Goal: Register for event/course

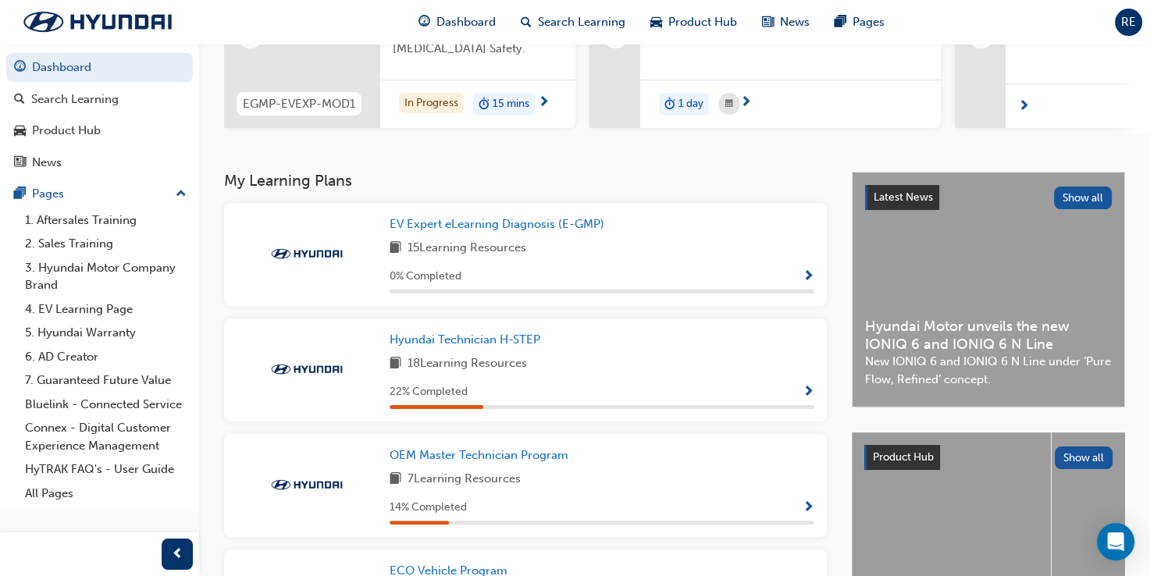
scroll to position [221, 0]
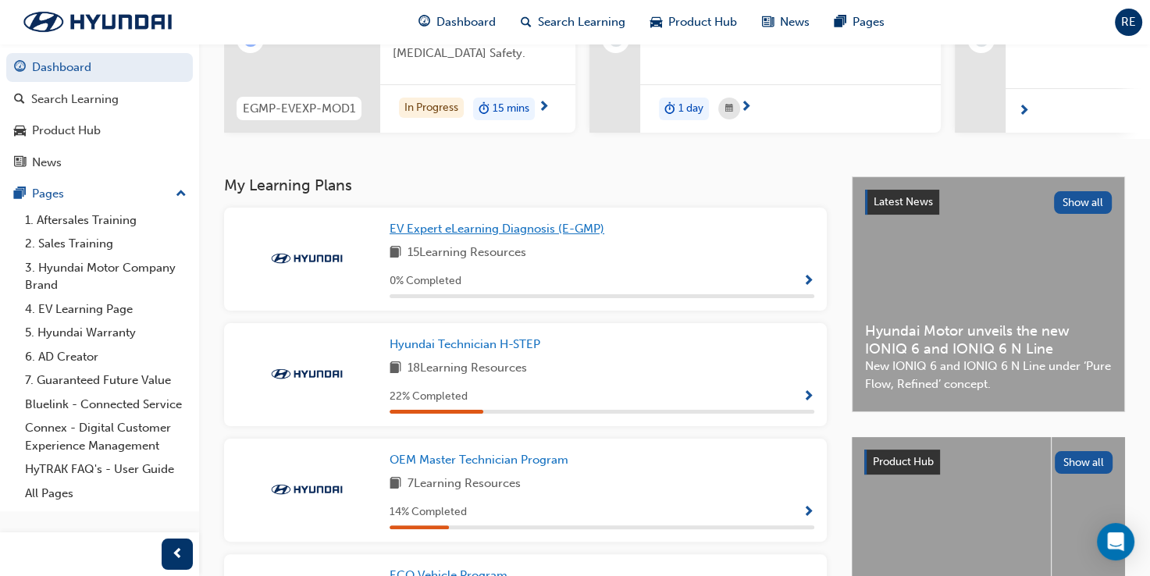
click at [431, 236] on span "EV Expert eLearning Diagnosis (E-GMP)" at bounding box center [497, 229] width 215 height 14
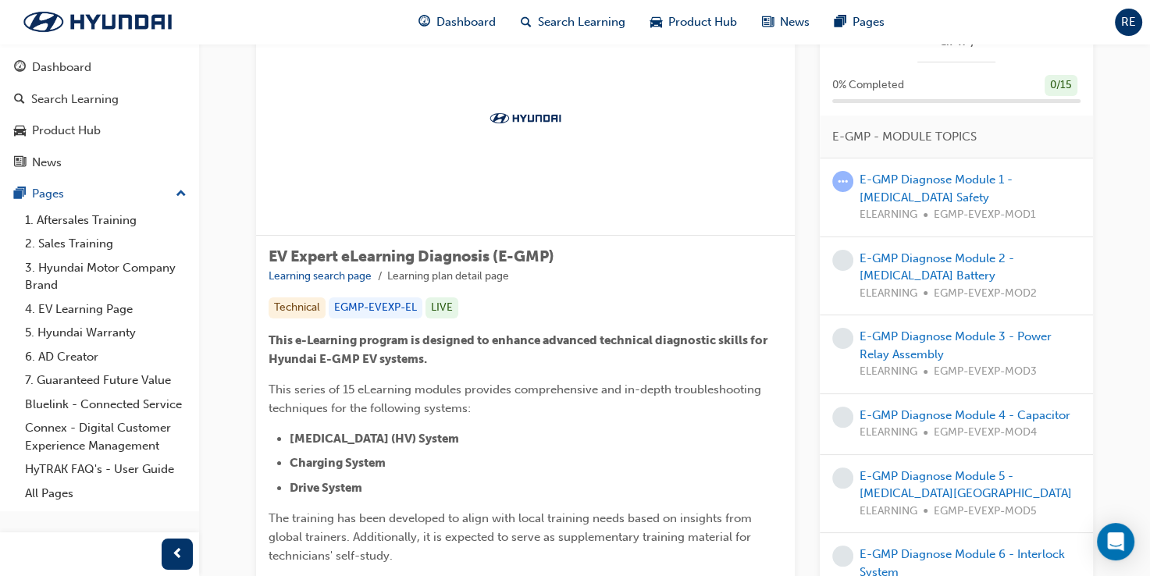
scroll to position [78, 0]
click at [884, 190] on div "E-GMP Diagnose Module 1 - High Voltage Safety ELEARNING EGMP-EVEXP-MOD1" at bounding box center [970, 199] width 221 height 53
click at [873, 198] on link "E-GMP Diagnose Module 1 - [MEDICAL_DATA] Safety" at bounding box center [936, 190] width 153 height 32
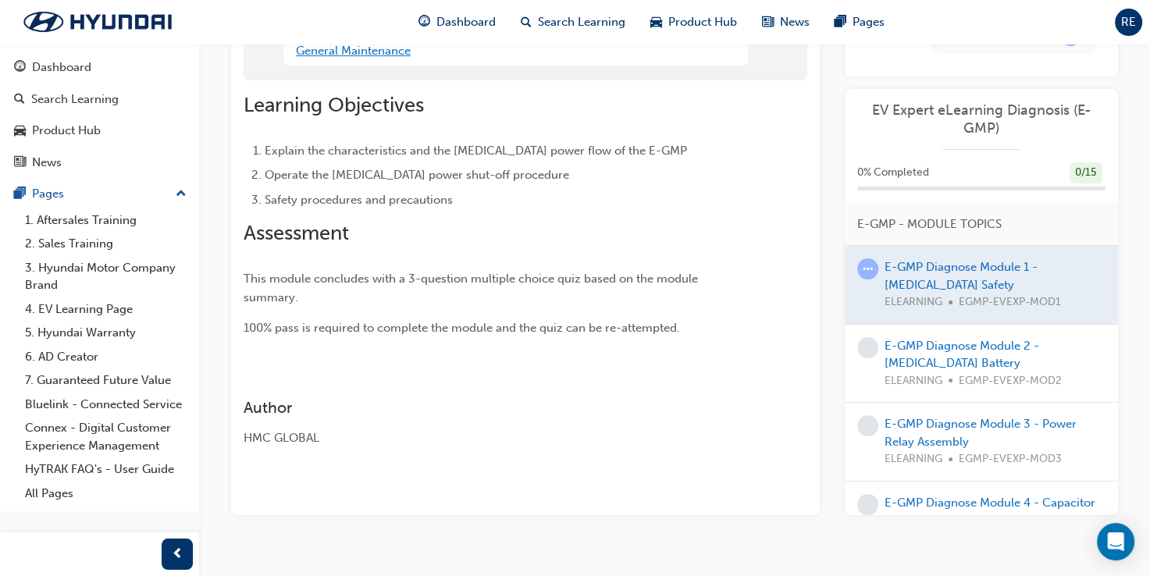
scroll to position [212, 0]
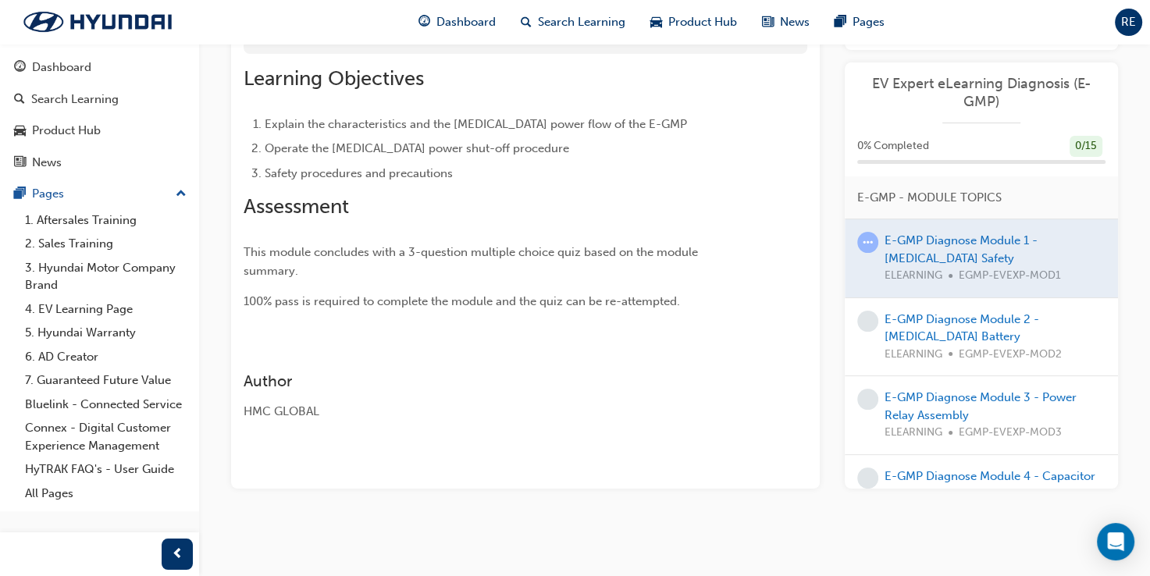
click at [928, 326] on div "E-GMP Diagnose Module 2 - High Voltage Battery ELEARNING EGMP-EVEXP-MOD2" at bounding box center [995, 337] width 221 height 53
click at [924, 333] on link "E-GMP Diagnose Module 2 - High Voltage Battery" at bounding box center [962, 328] width 155 height 32
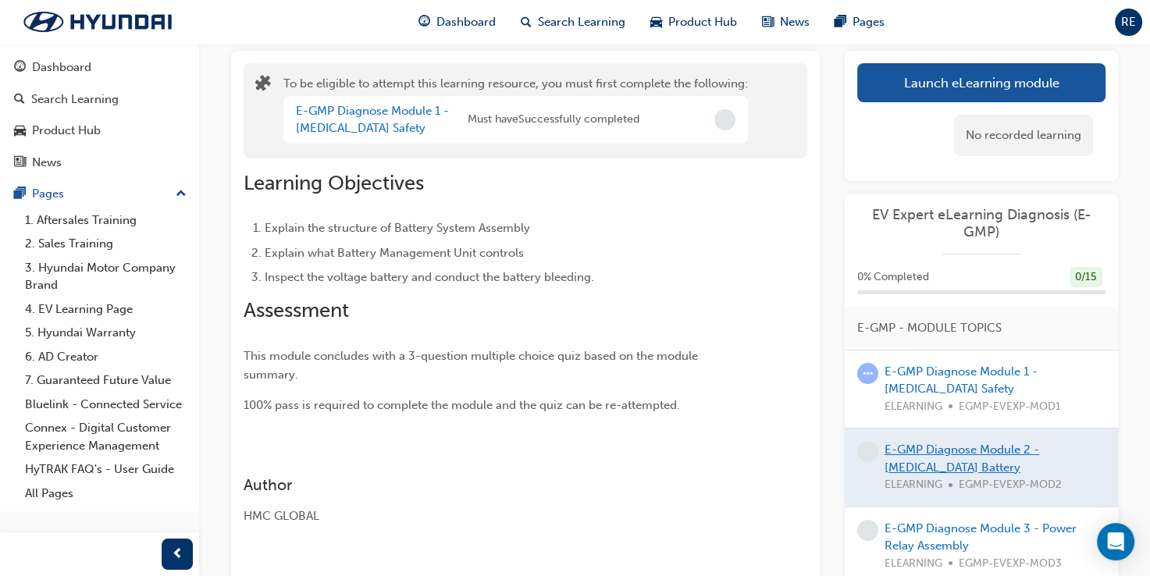
scroll to position [221, 0]
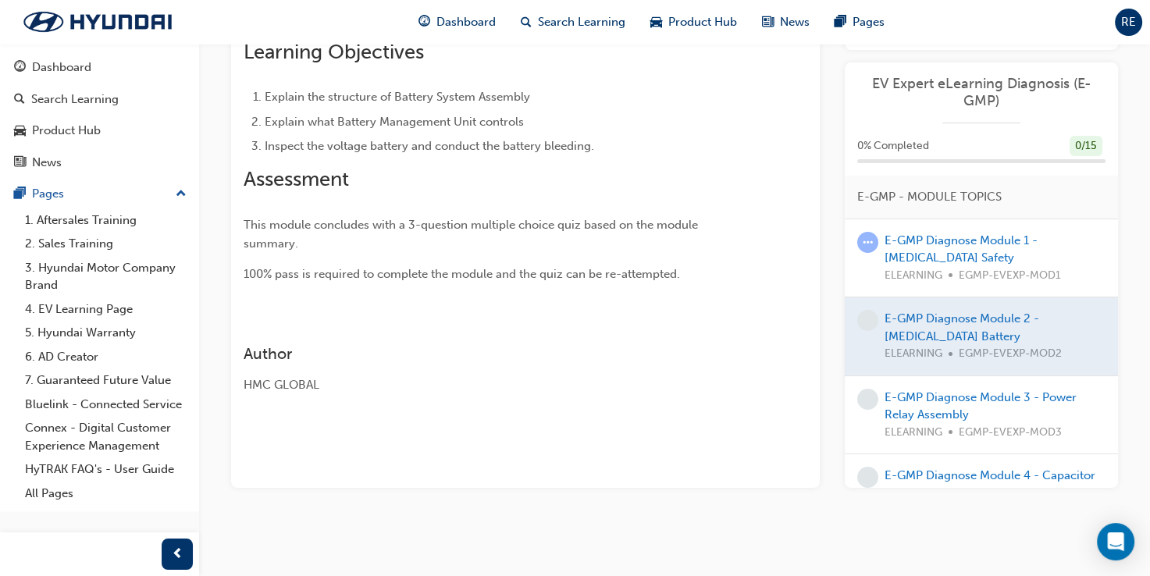
click at [900, 326] on div at bounding box center [981, 336] width 273 height 78
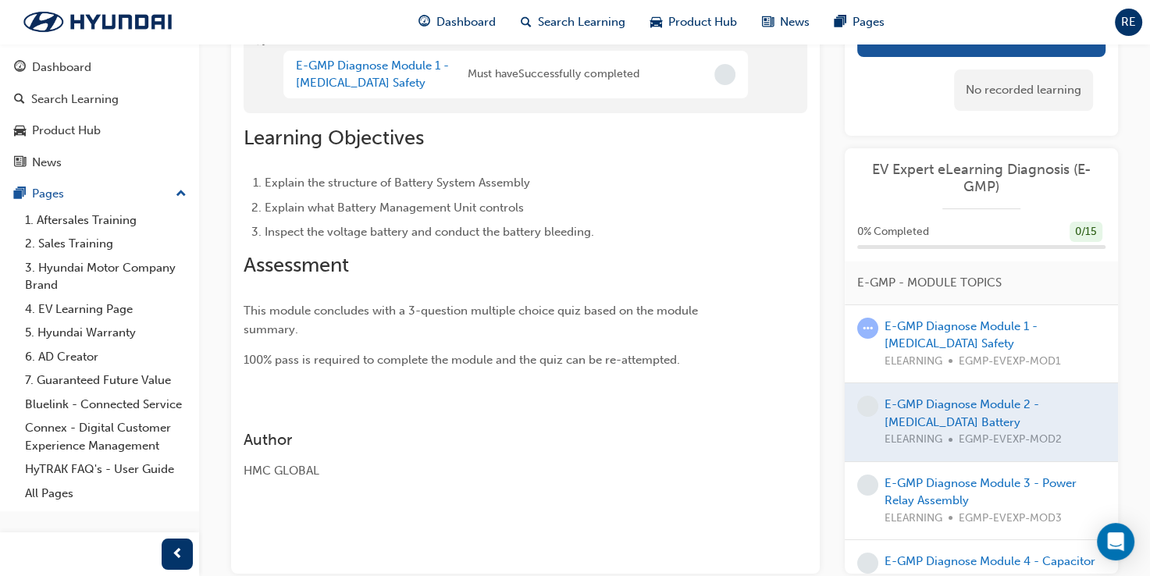
scroll to position [156, 0]
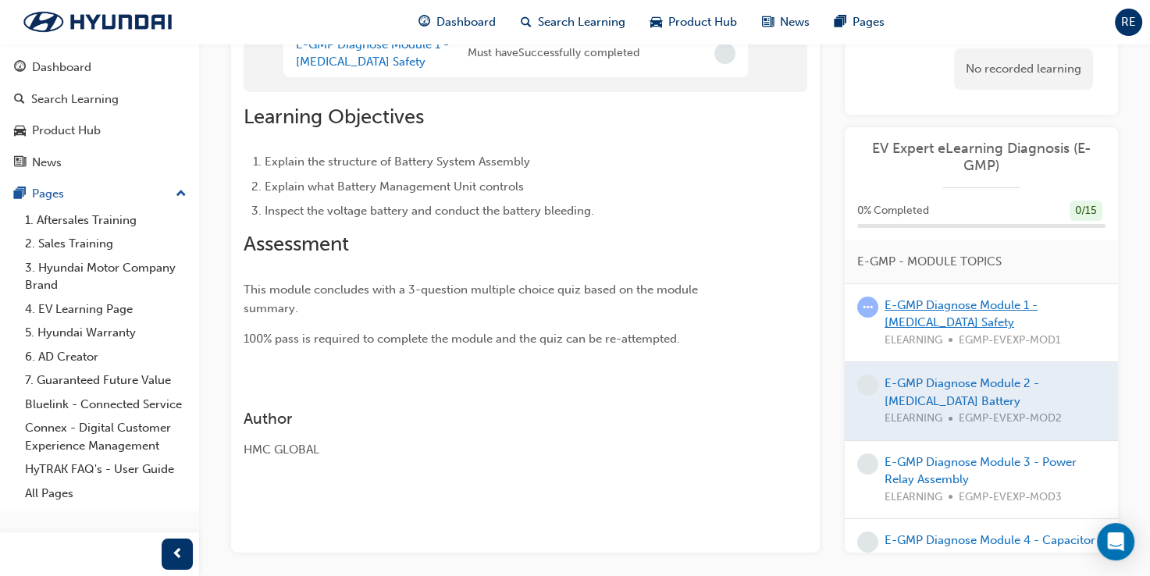
click at [912, 320] on link "E-GMP Diagnose Module 1 - [MEDICAL_DATA] Safety" at bounding box center [961, 314] width 153 height 32
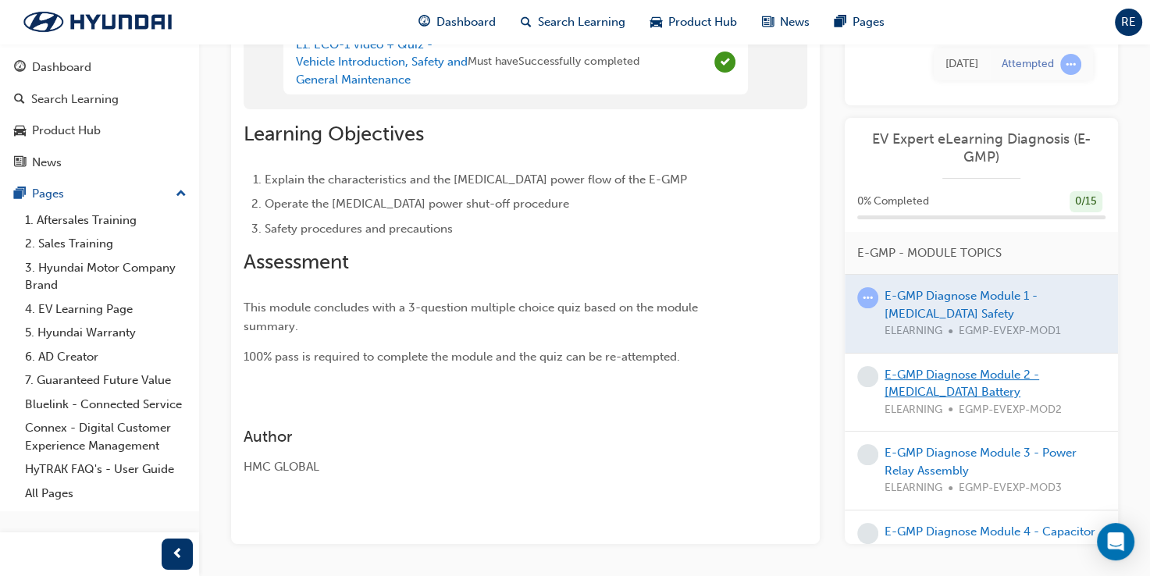
click at [907, 376] on link "E-GMP Diagnose Module 2 - High Voltage Battery" at bounding box center [962, 384] width 155 height 32
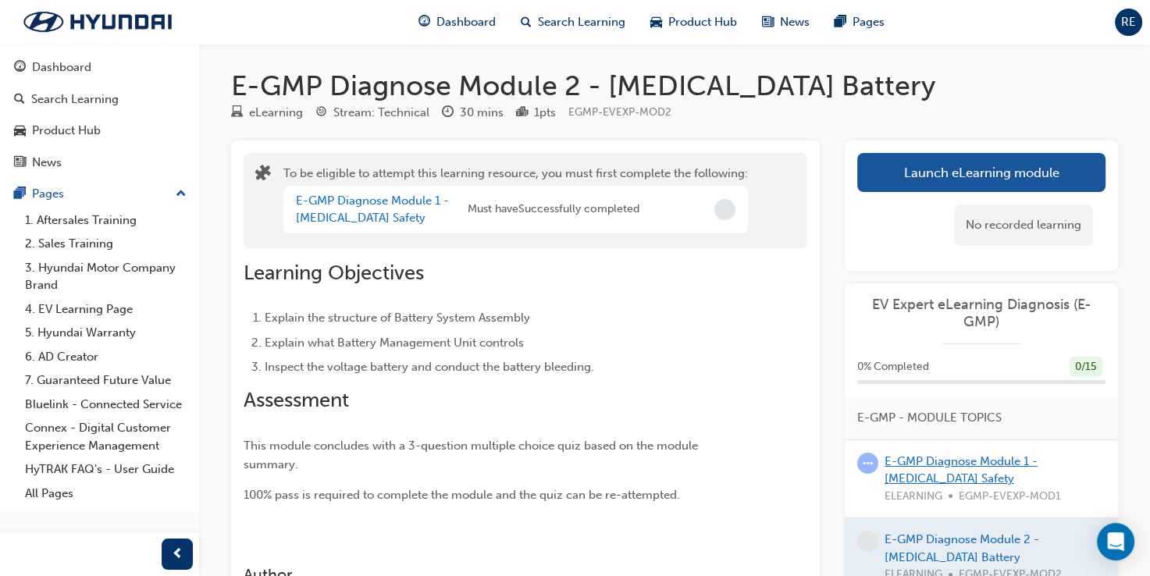
click at [931, 461] on link "E-GMP Diagnose Module 1 - [MEDICAL_DATA] Safety" at bounding box center [961, 470] width 153 height 32
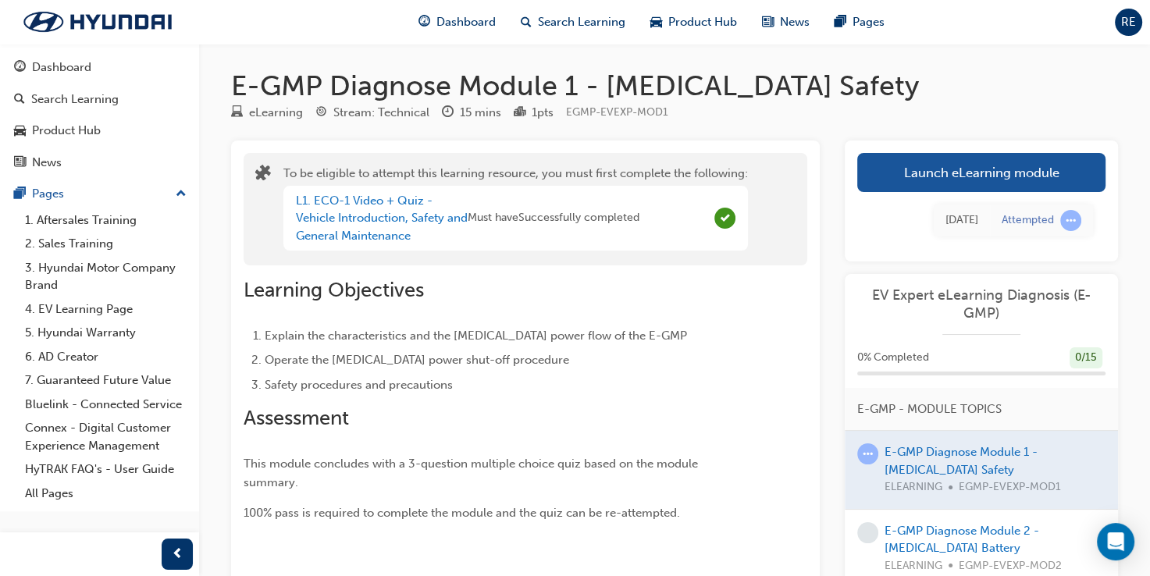
click at [765, 358] on div "Learning Objectives Explain the characteristics and the high voltage power flow…" at bounding box center [526, 393] width 564 height 257
click at [73, 226] on link "1. Aftersales Training" at bounding box center [106, 220] width 174 height 24
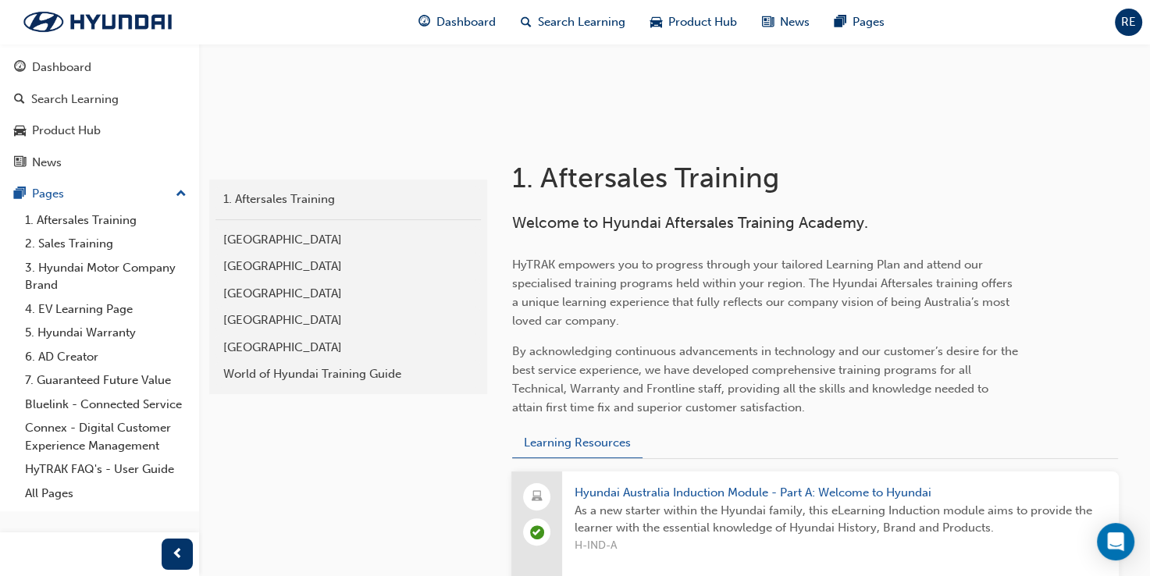
scroll to position [312, 0]
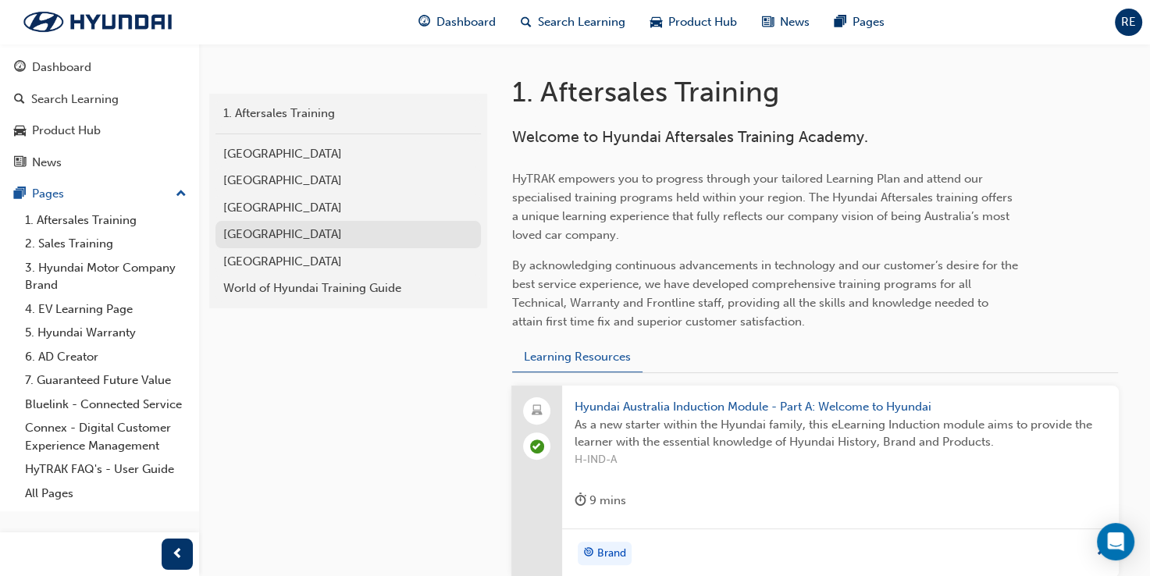
click at [329, 235] on div "[GEOGRAPHIC_DATA]" at bounding box center [348, 235] width 250 height 18
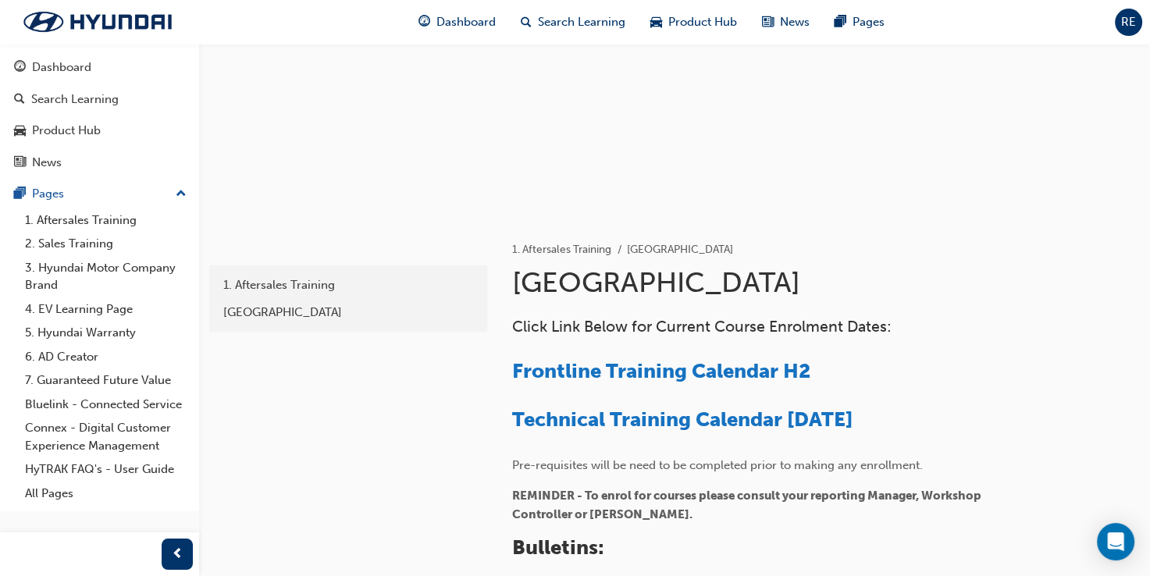
scroll to position [135, 0]
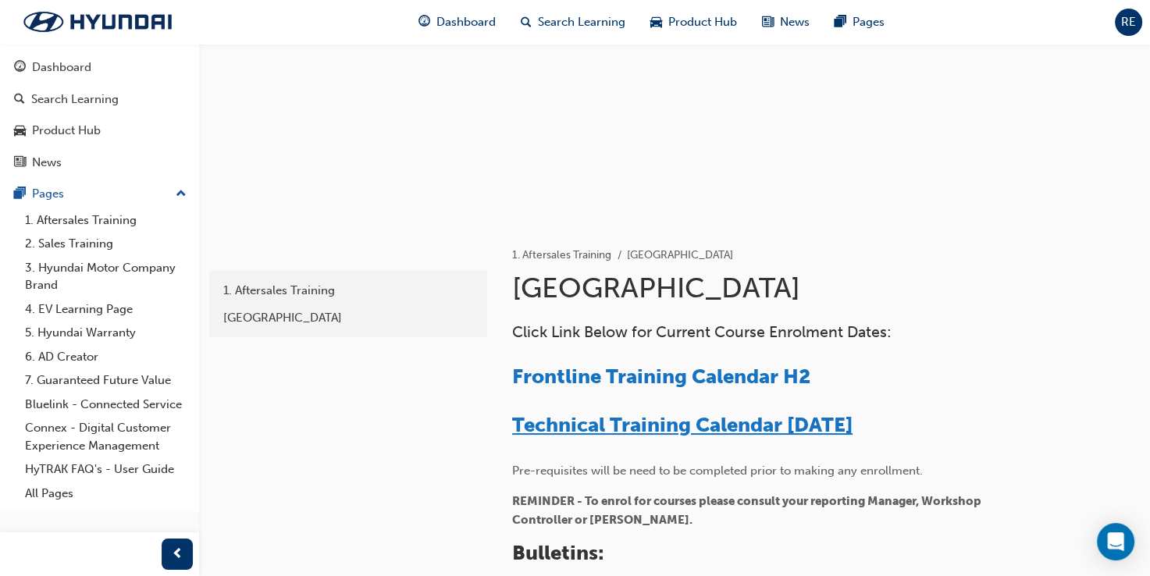
click at [759, 429] on span "Technical Training Calendar August 2025" at bounding box center [682, 425] width 340 height 24
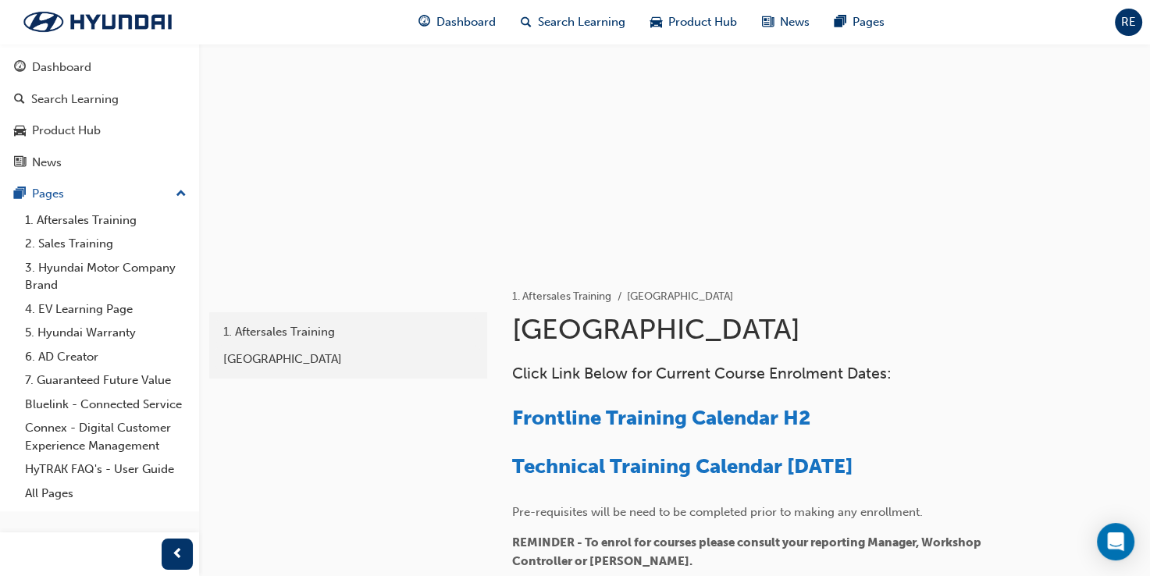
scroll to position [78, 0]
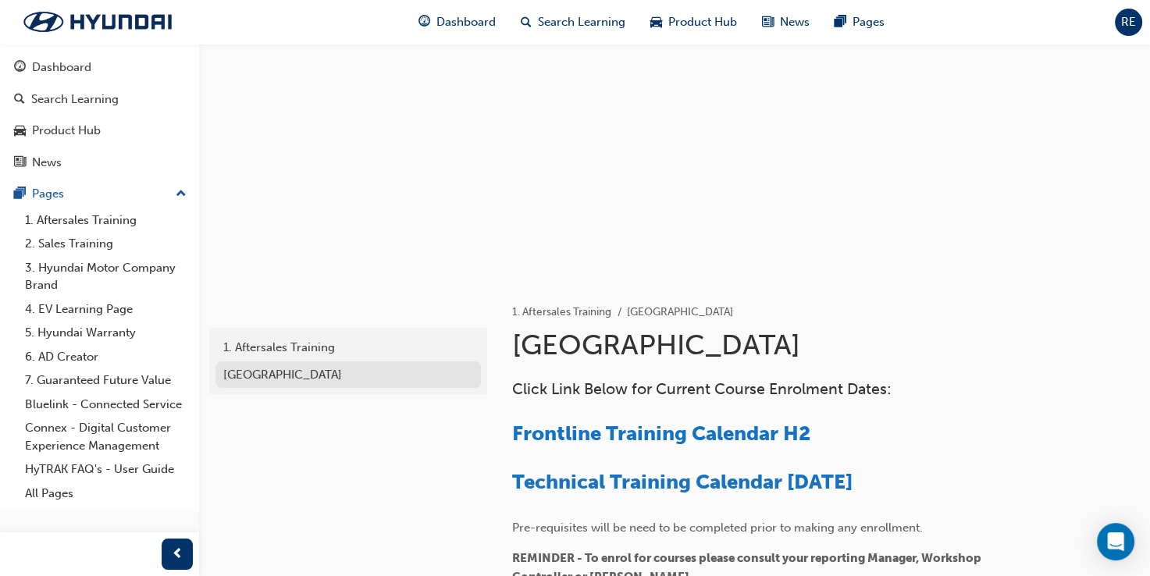
click at [315, 369] on div "[GEOGRAPHIC_DATA]" at bounding box center [348, 375] width 250 height 18
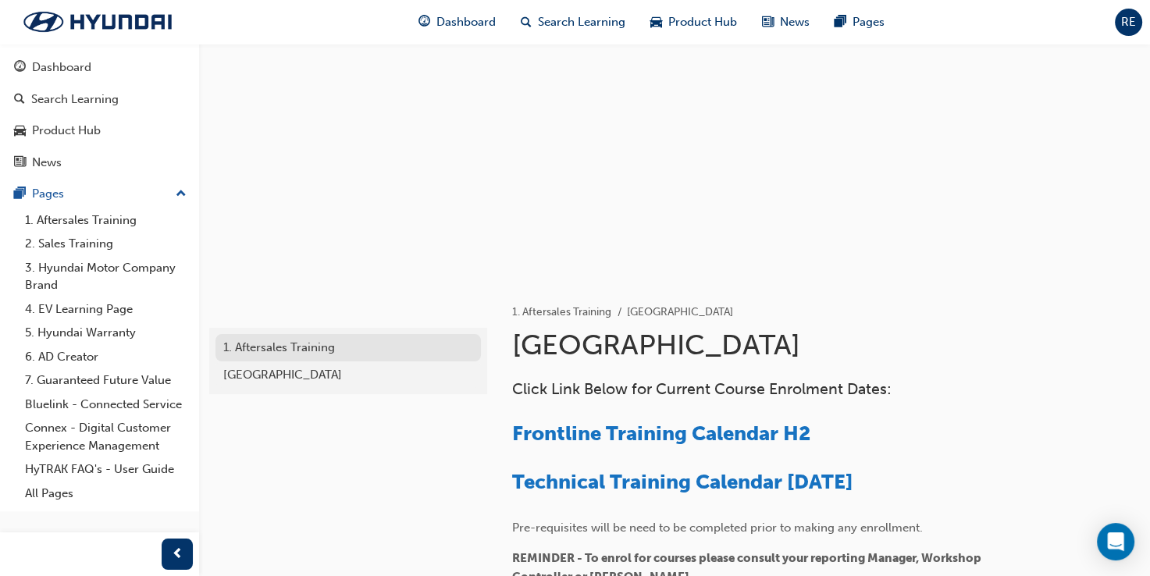
click at [322, 348] on div "1. Aftersales Training" at bounding box center [348, 348] width 250 height 18
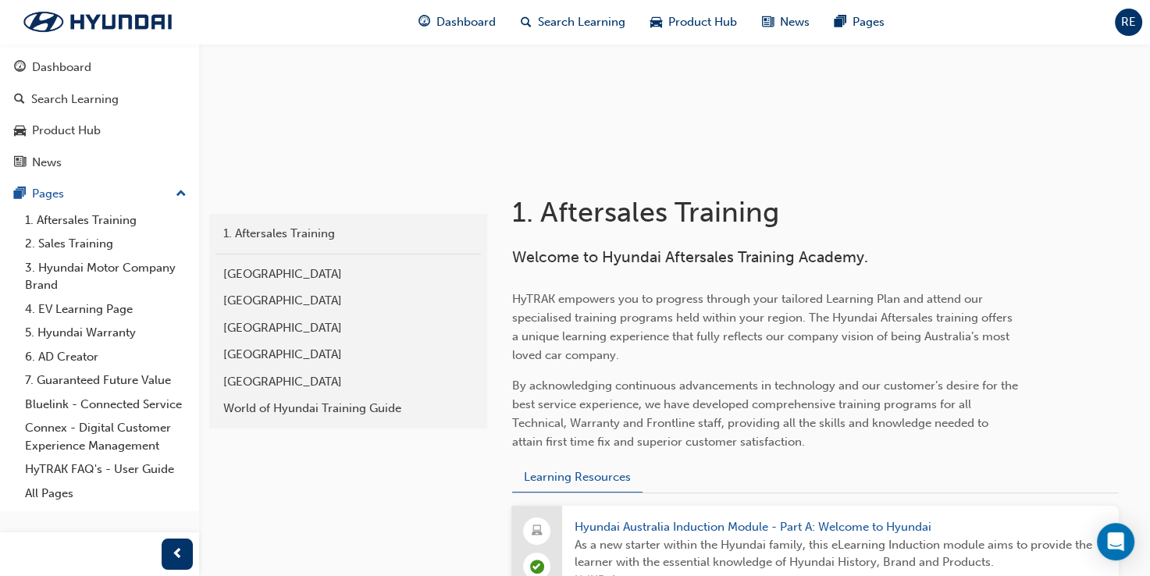
scroll to position [234, 0]
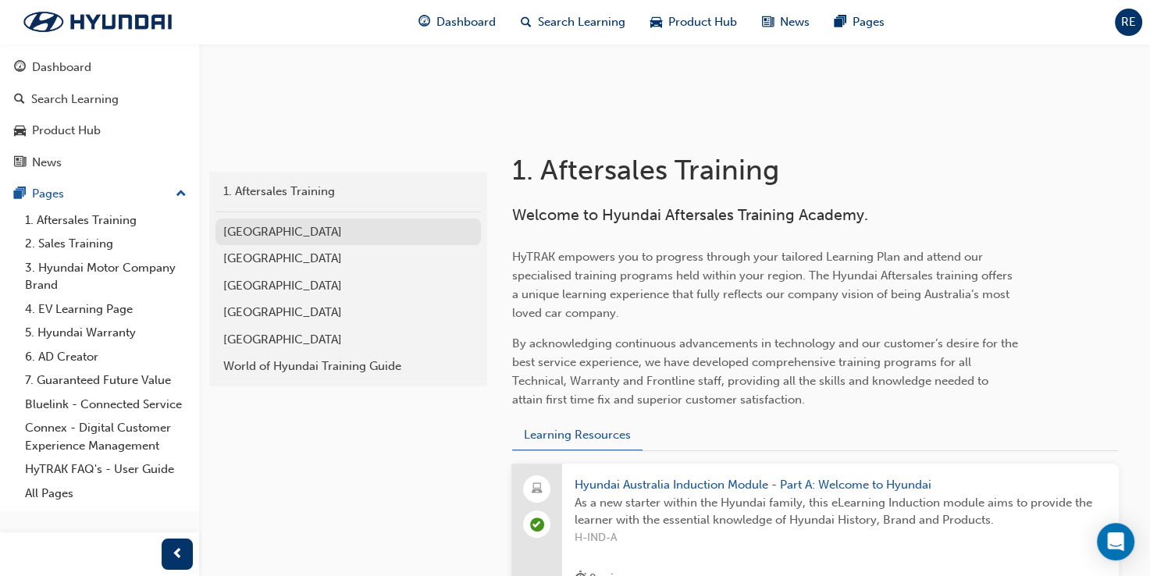
click at [304, 231] on div "[GEOGRAPHIC_DATA]" at bounding box center [348, 232] width 250 height 18
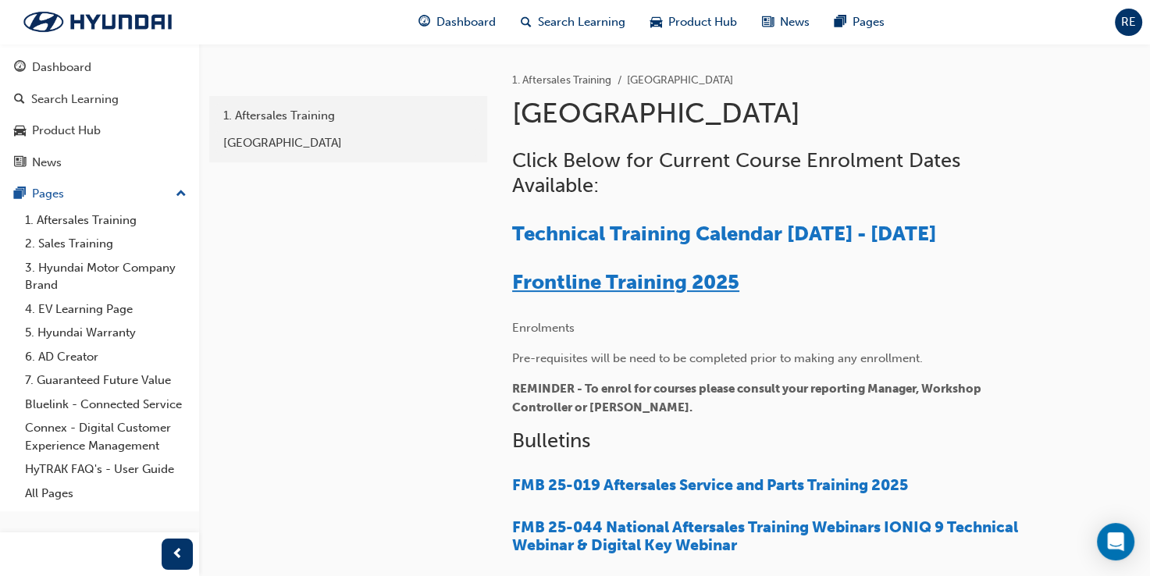
scroll to position [312, 0]
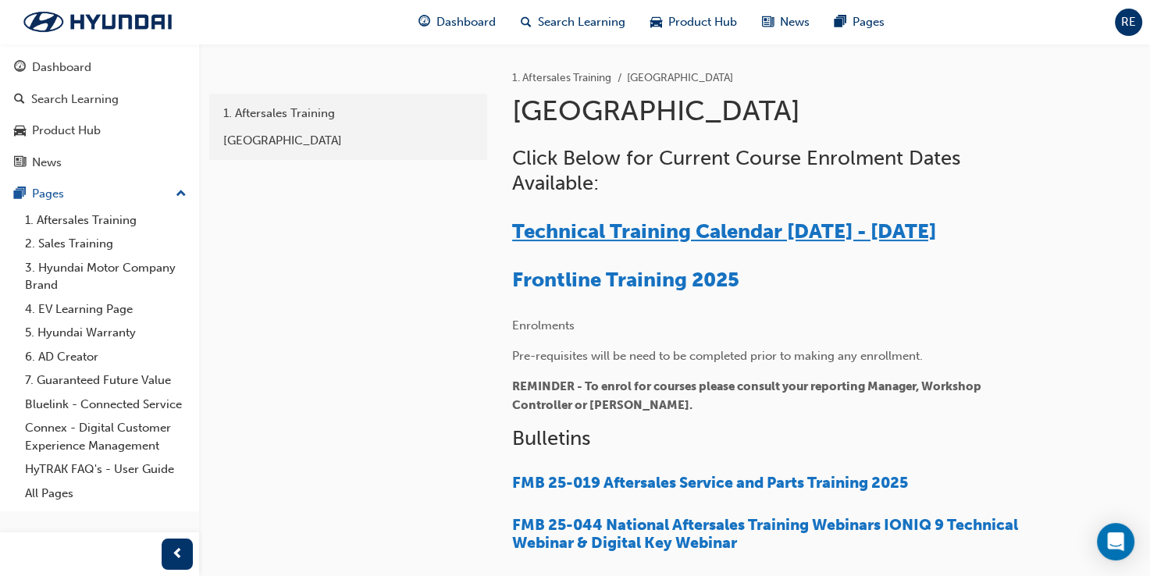
click at [626, 237] on span "Technical Training Calendar [DATE] - [DATE]" at bounding box center [724, 231] width 424 height 24
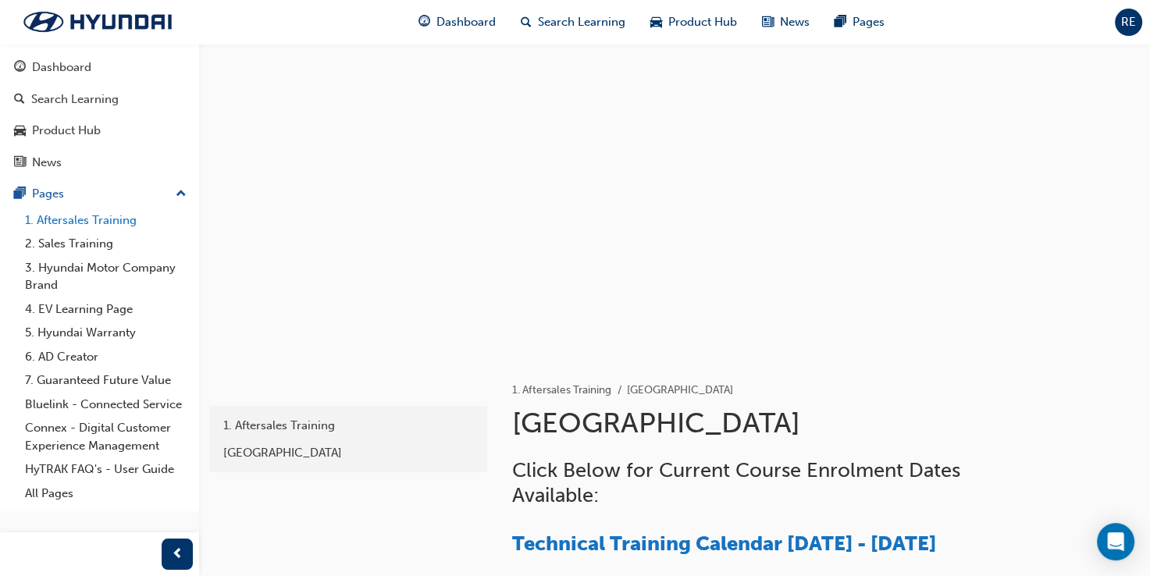
click at [76, 223] on link "1. Aftersales Training" at bounding box center [106, 220] width 174 height 24
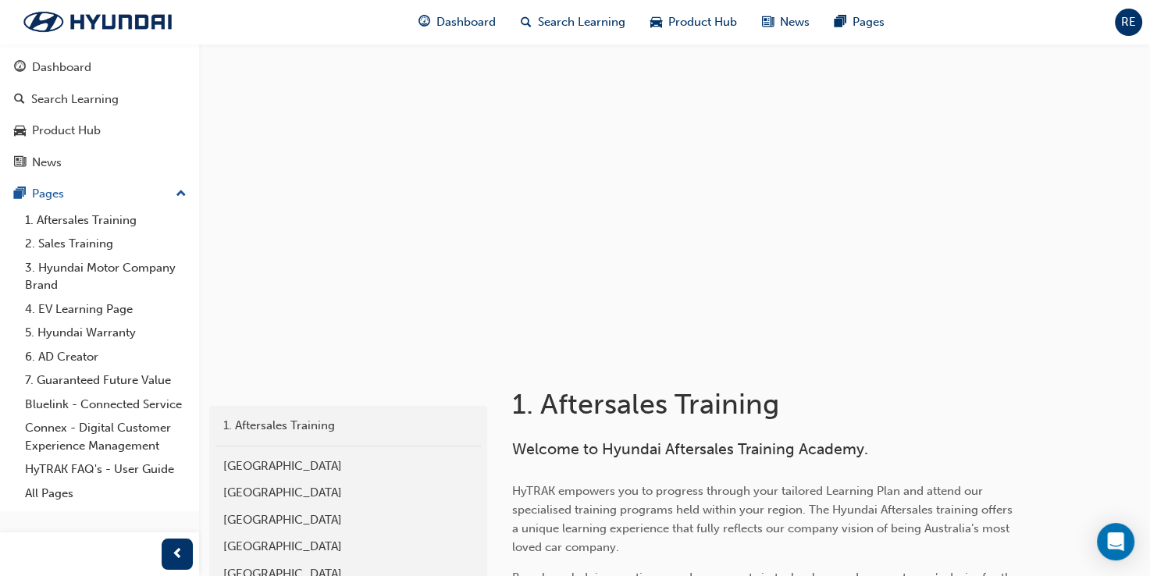
click at [1122, 23] on span "RE" at bounding box center [1128, 22] width 15 height 18
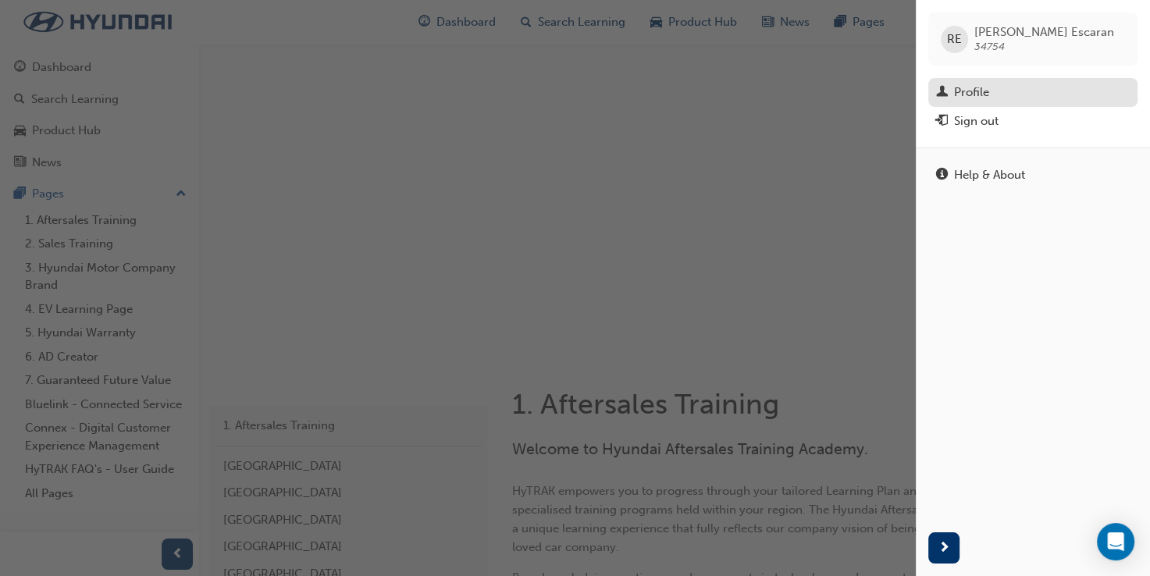
click at [973, 95] on div "Profile" at bounding box center [971, 93] width 35 height 18
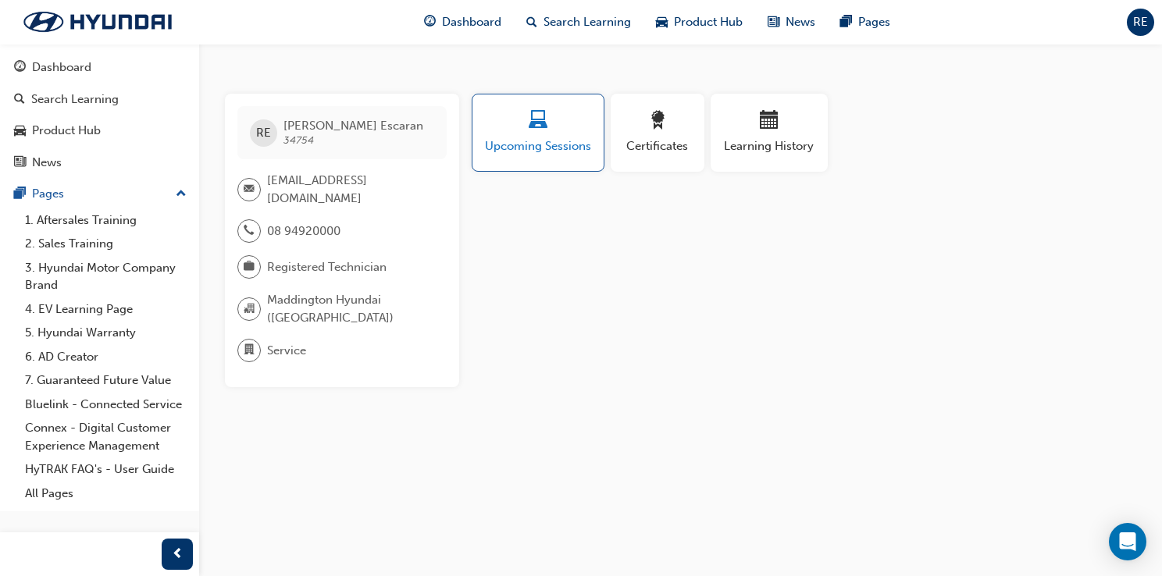
click at [540, 141] on span "Upcoming Sessions" at bounding box center [538, 146] width 108 height 18
click at [556, 132] on div "button" at bounding box center [538, 123] width 108 height 24
click at [639, 142] on span "Certificates" at bounding box center [657, 146] width 70 height 18
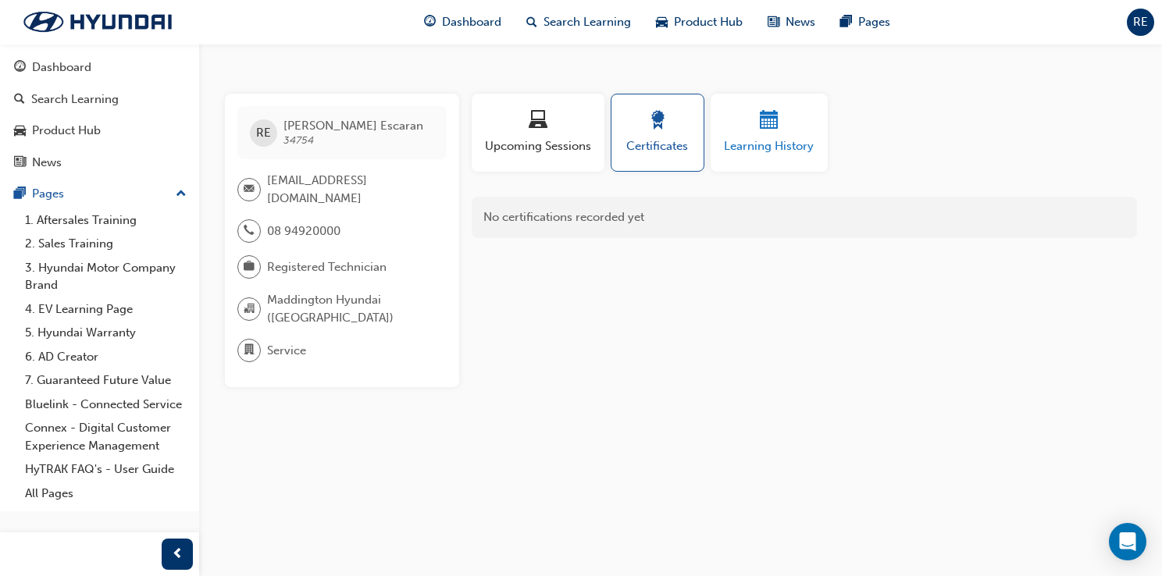
click at [770, 150] on span "Learning History" at bounding box center [769, 146] width 94 height 18
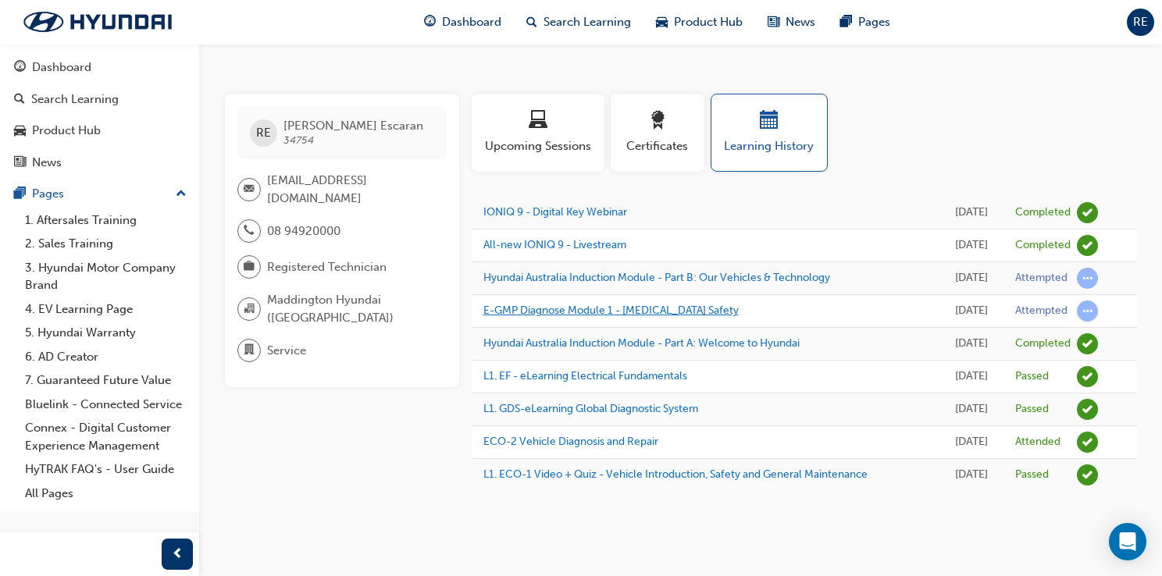
click at [602, 306] on link "E-GMP Diagnose Module 1 - [MEDICAL_DATA] Safety" at bounding box center [610, 310] width 255 height 13
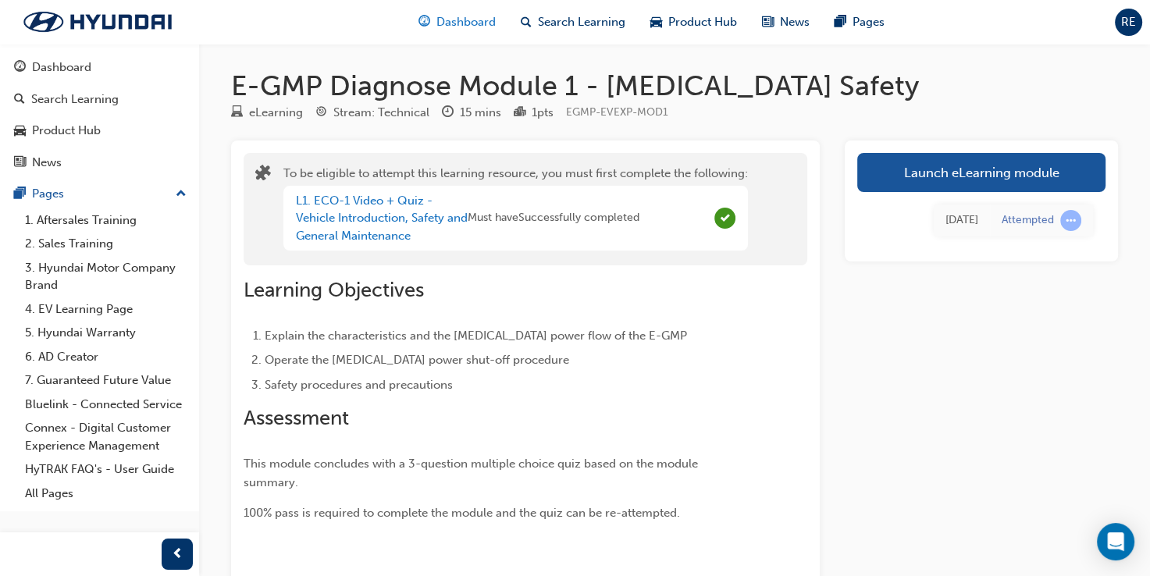
click at [484, 26] on span "Dashboard" at bounding box center [465, 22] width 59 height 18
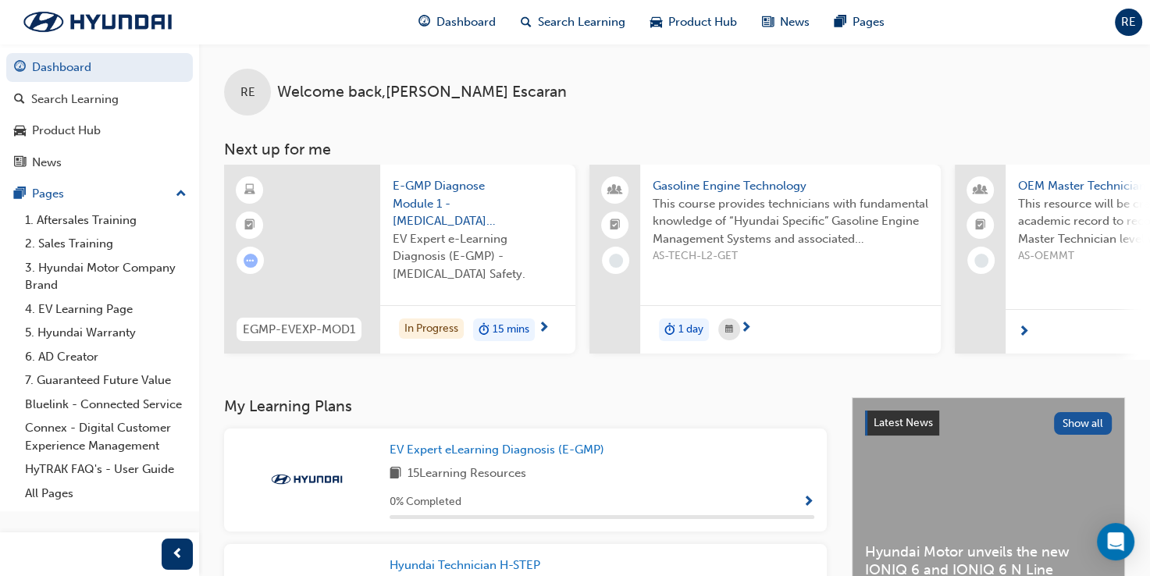
click at [1024, 330] on span "next-icon" at bounding box center [1024, 333] width 12 height 14
click at [746, 329] on span "next-icon" at bounding box center [746, 329] width 12 height 14
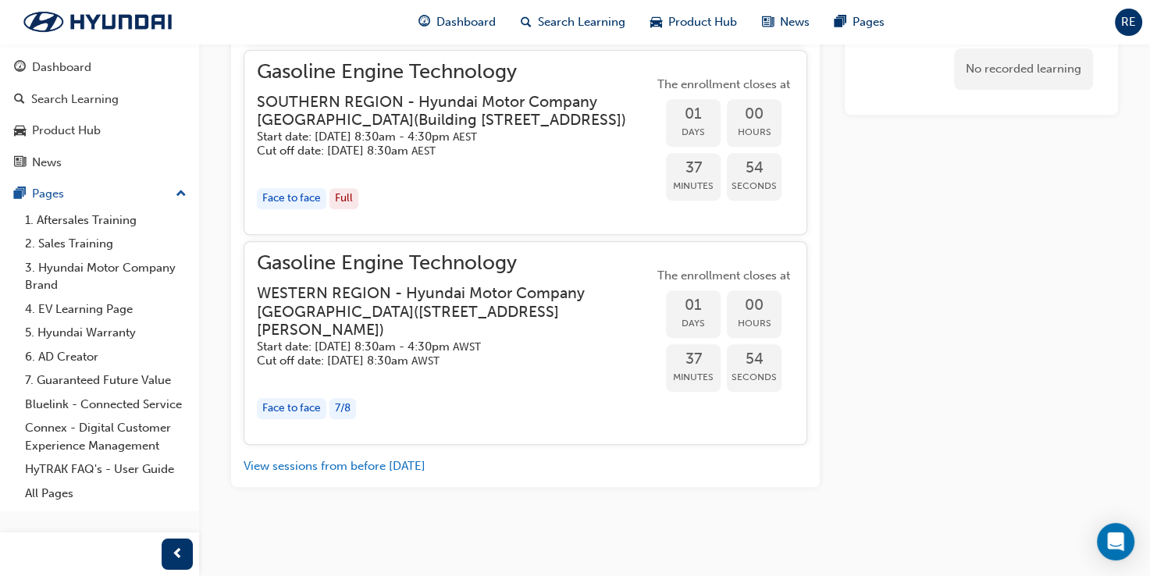
scroll to position [1680, 0]
click at [358, 468] on button "View sessions from before [DATE]" at bounding box center [335, 467] width 182 height 18
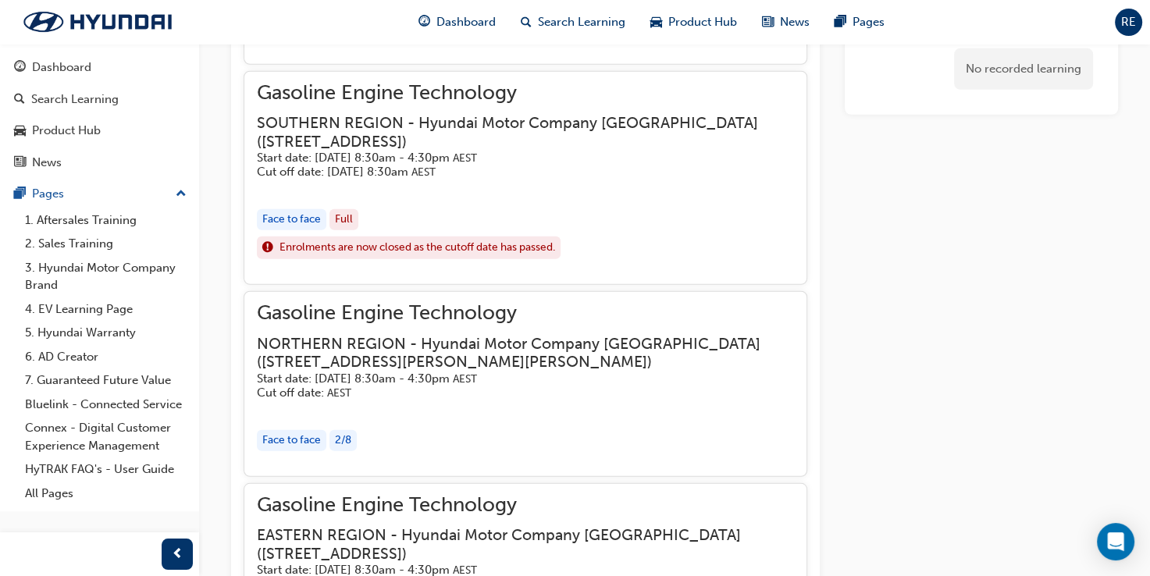
scroll to position [4060, 0]
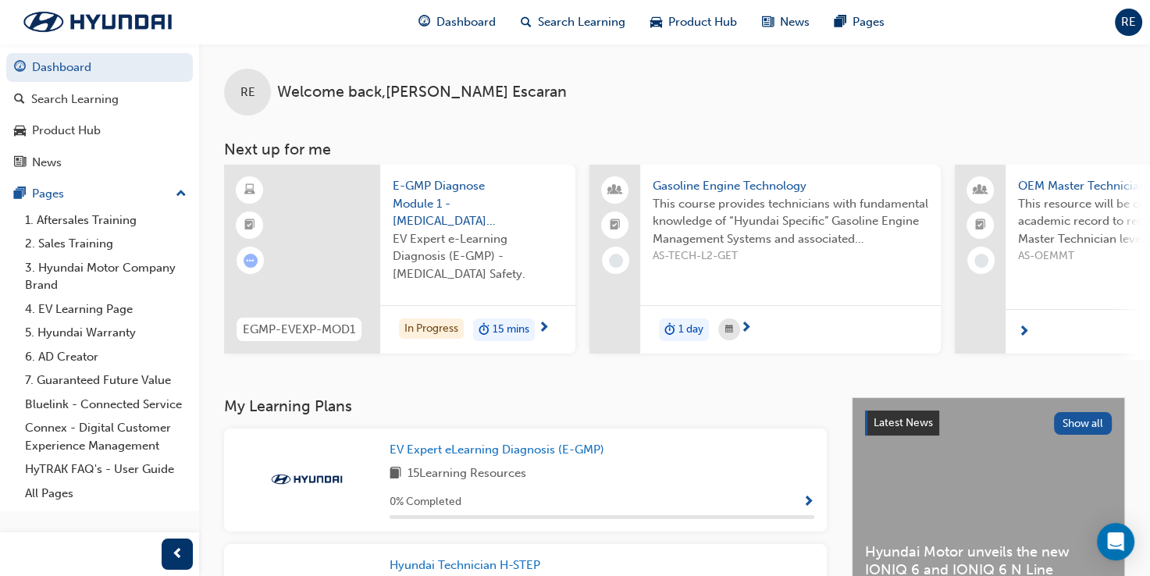
click at [688, 335] on span "1 day" at bounding box center [691, 330] width 25 height 18
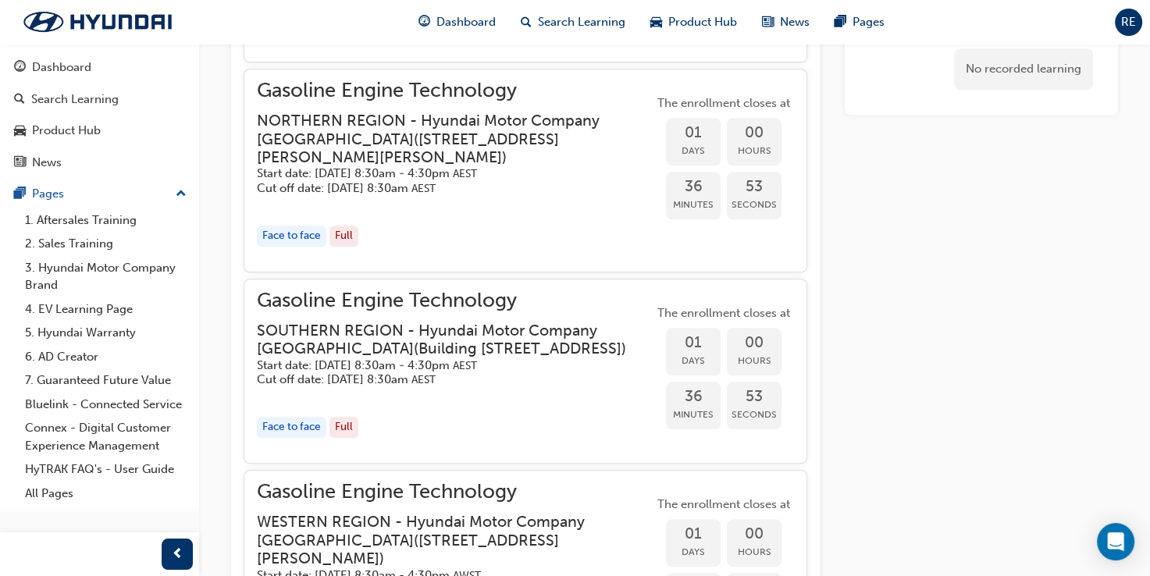
scroll to position [1680, 0]
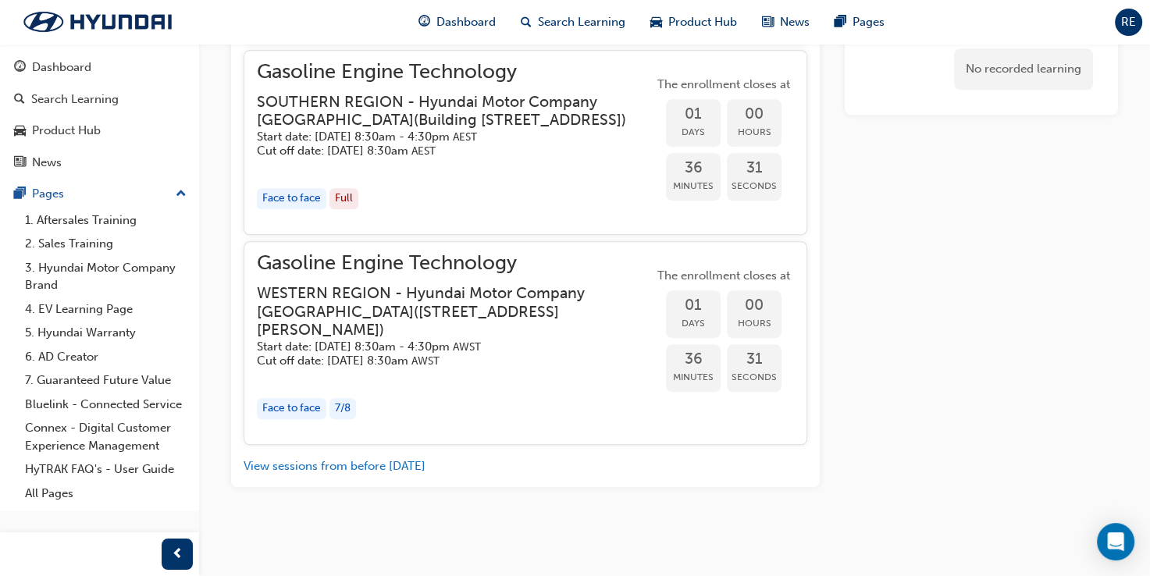
click at [408, 273] on span "Gasoline Engine Technology" at bounding box center [455, 264] width 397 height 18
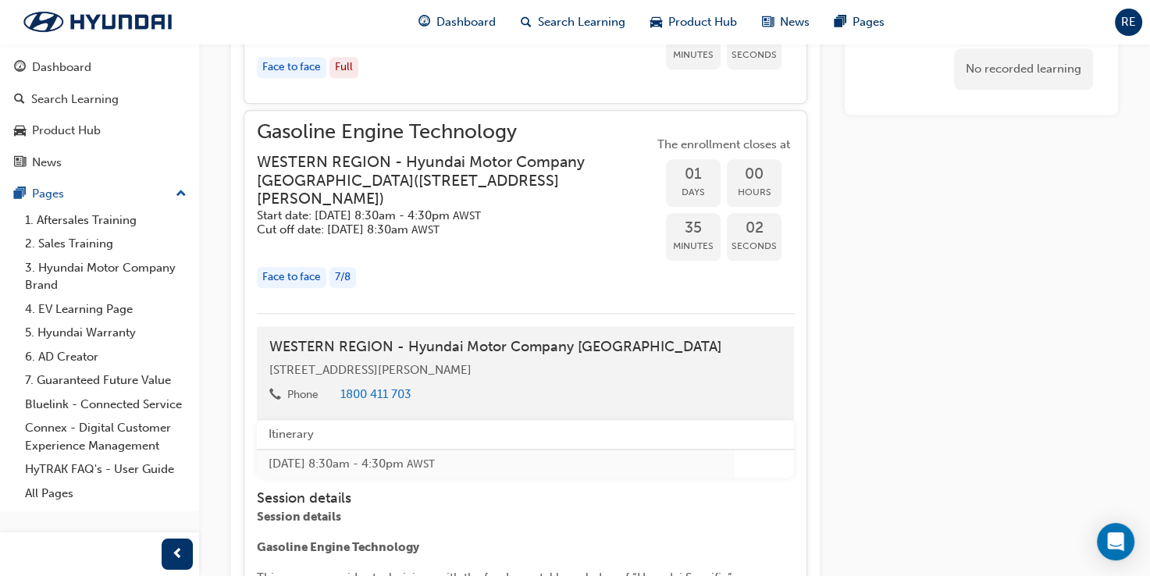
scroll to position [1754, 0]
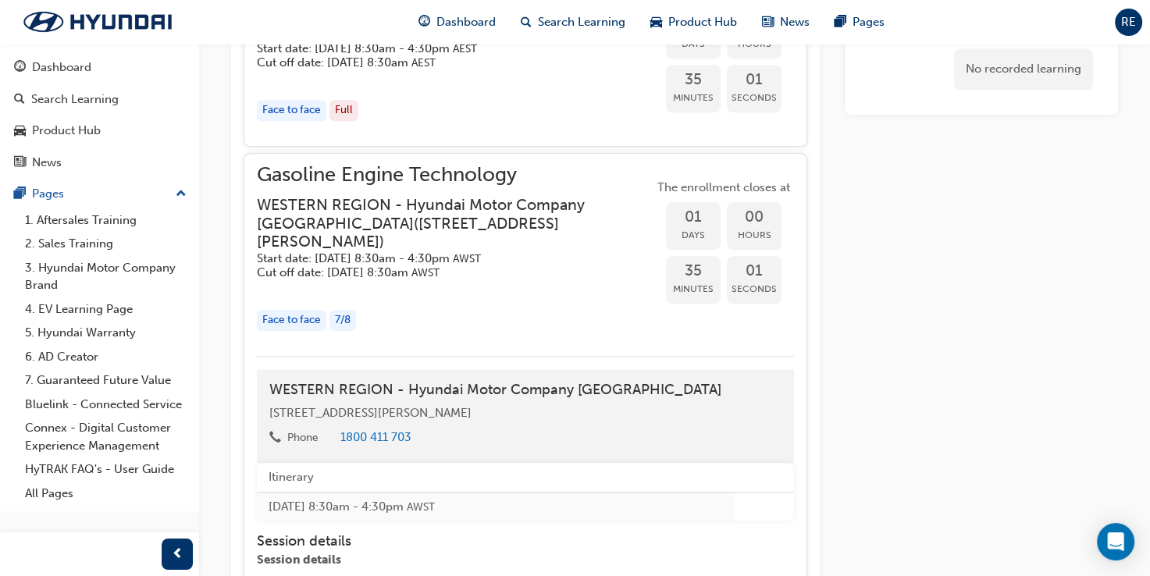
click at [301, 331] on div "Face to face" at bounding box center [291, 320] width 69 height 21
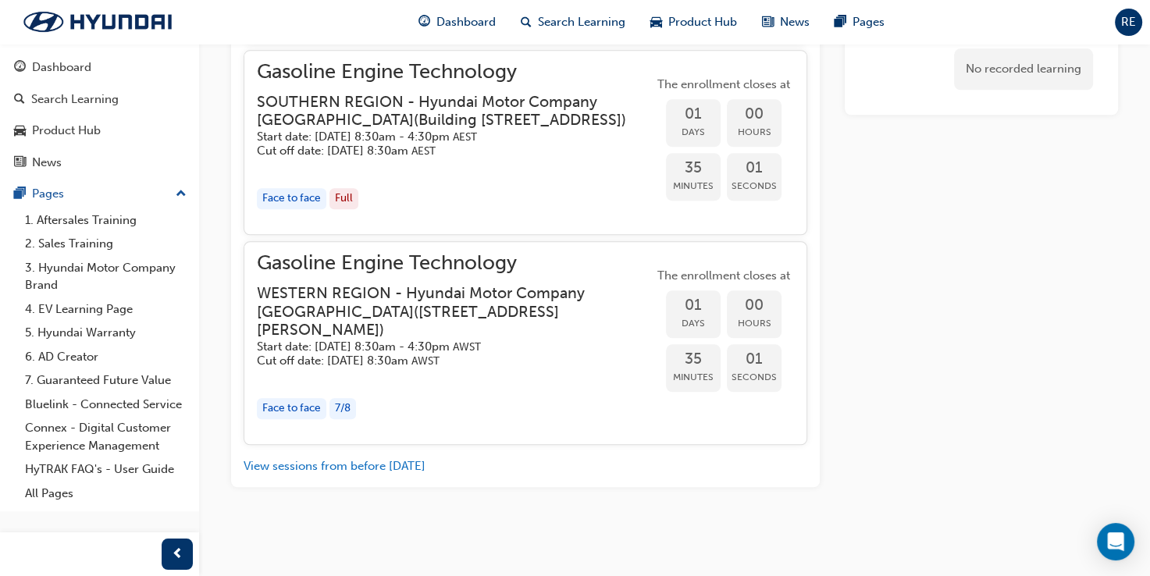
scroll to position [1680, 0]
click at [347, 408] on div "7 / 8" at bounding box center [343, 408] width 27 height 21
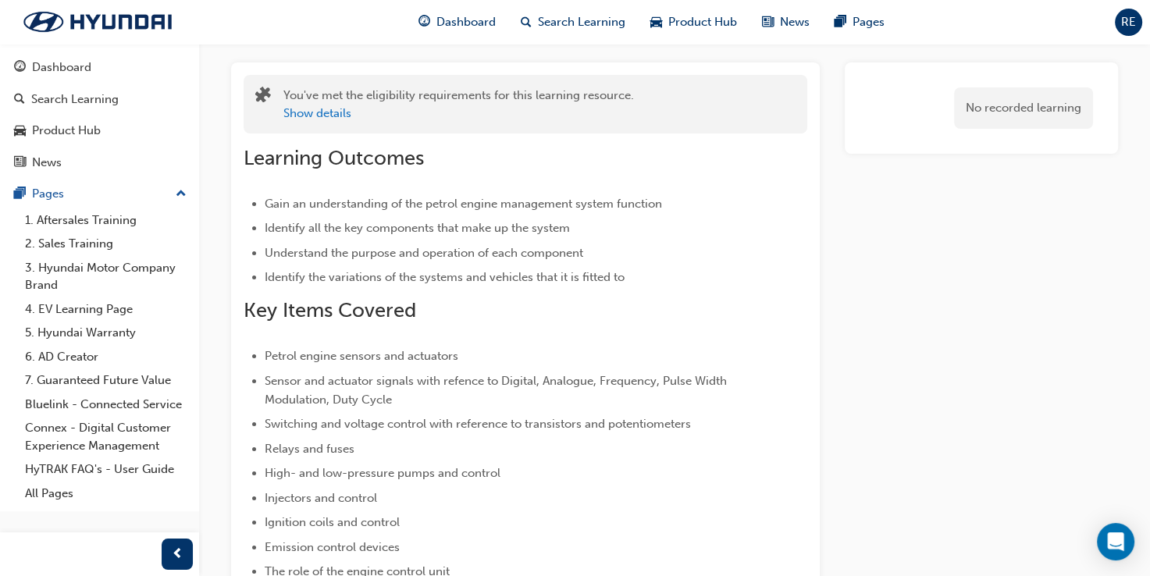
scroll to position [0, 0]
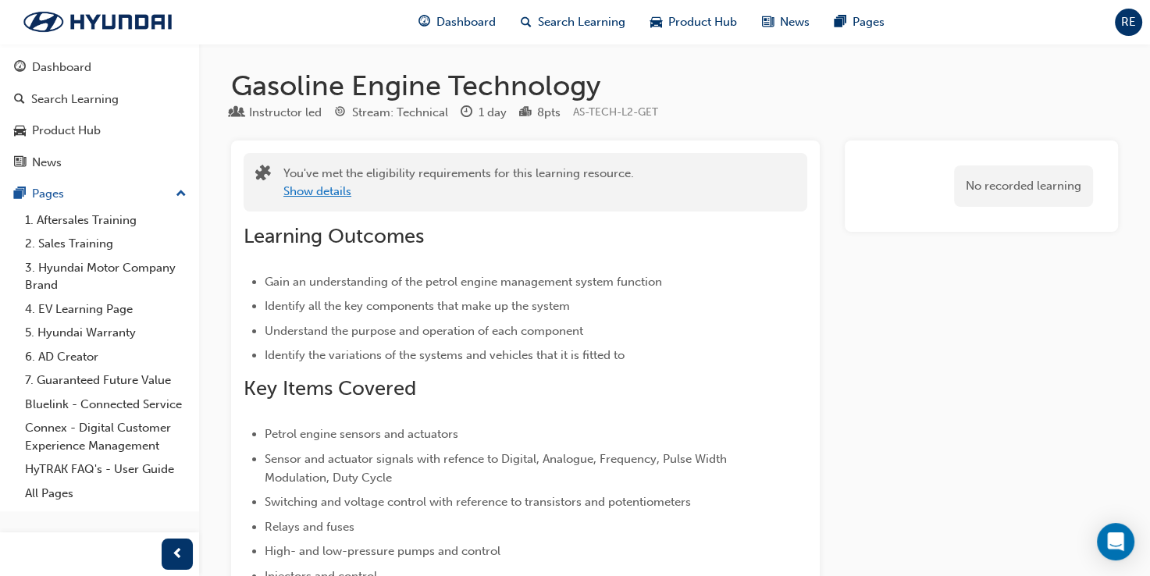
click at [325, 189] on button "Show details" at bounding box center [317, 192] width 68 height 18
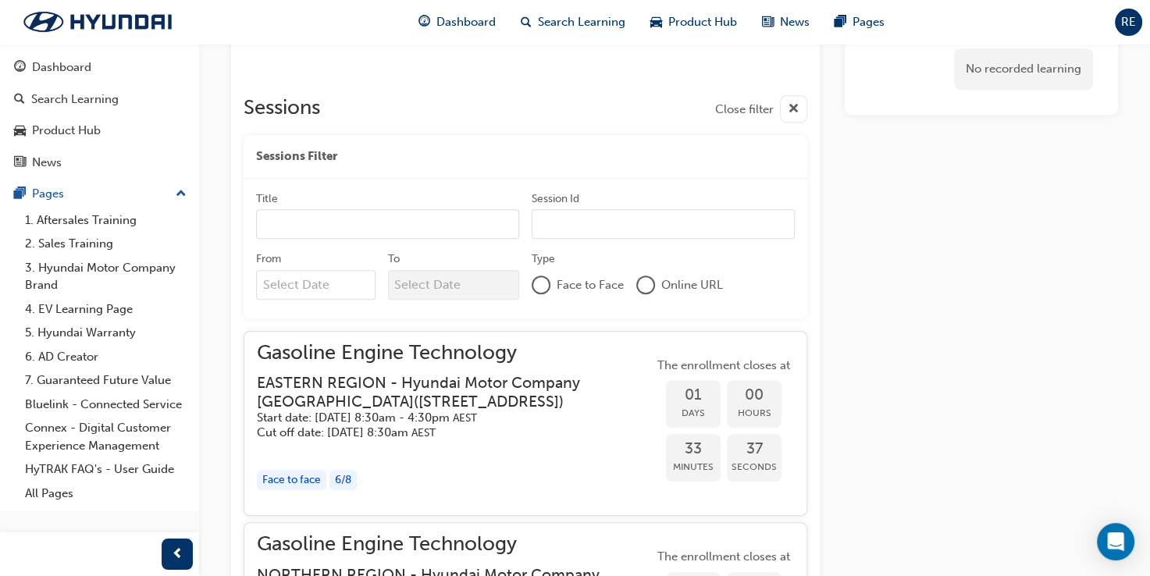
scroll to position [1249, 0]
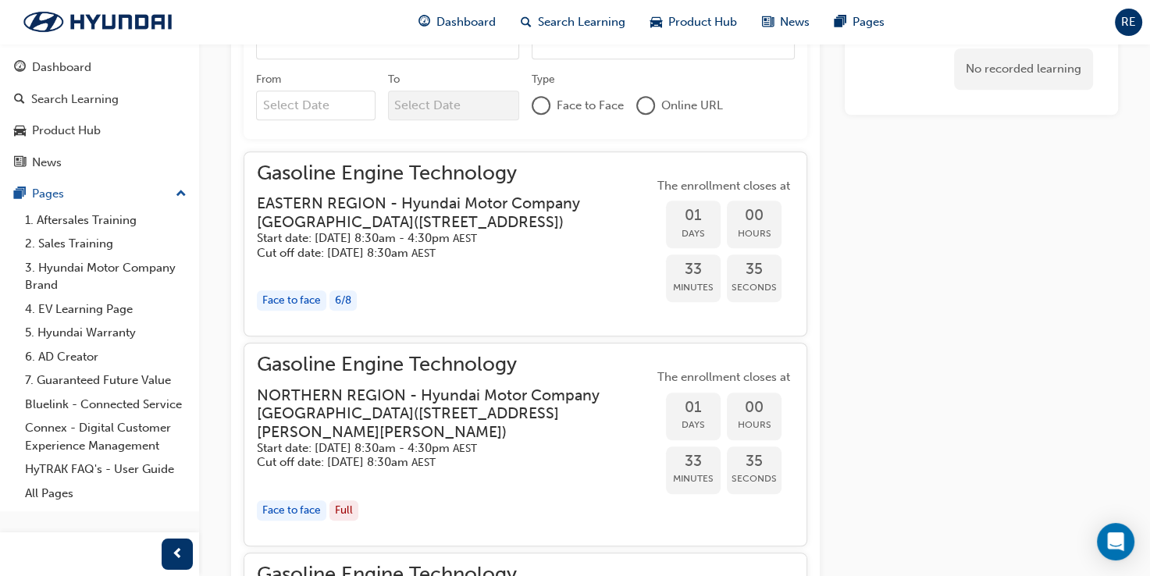
click at [549, 108] on div at bounding box center [541, 105] width 19 height 19
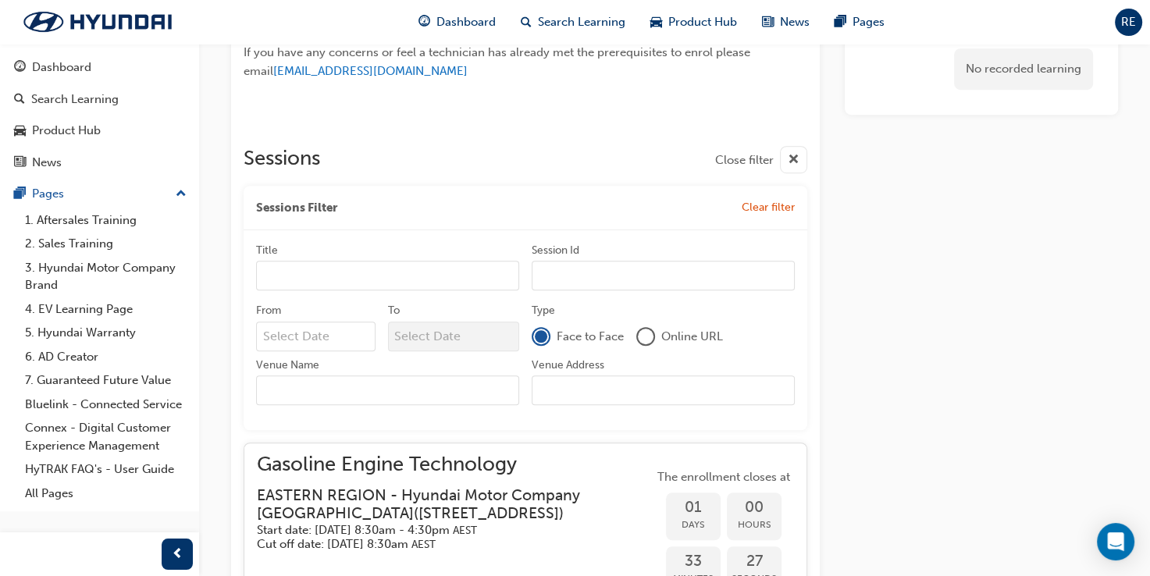
scroll to position [1015, 0]
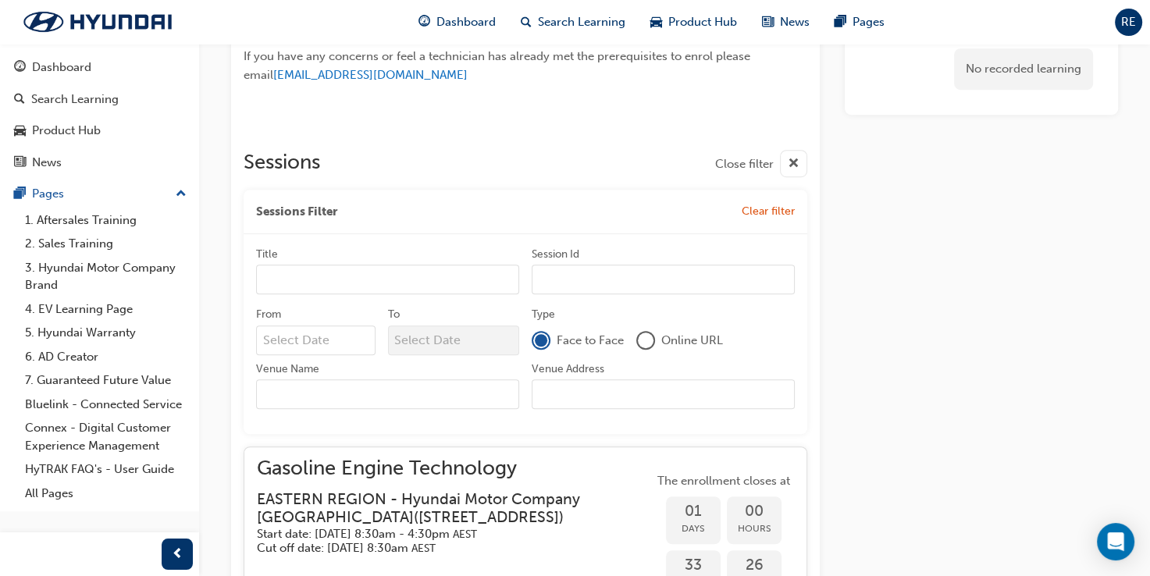
click at [543, 340] on div at bounding box center [541, 340] width 12 height 12
click at [908, 258] on div "No recorded learning" at bounding box center [981, 515] width 273 height 2780
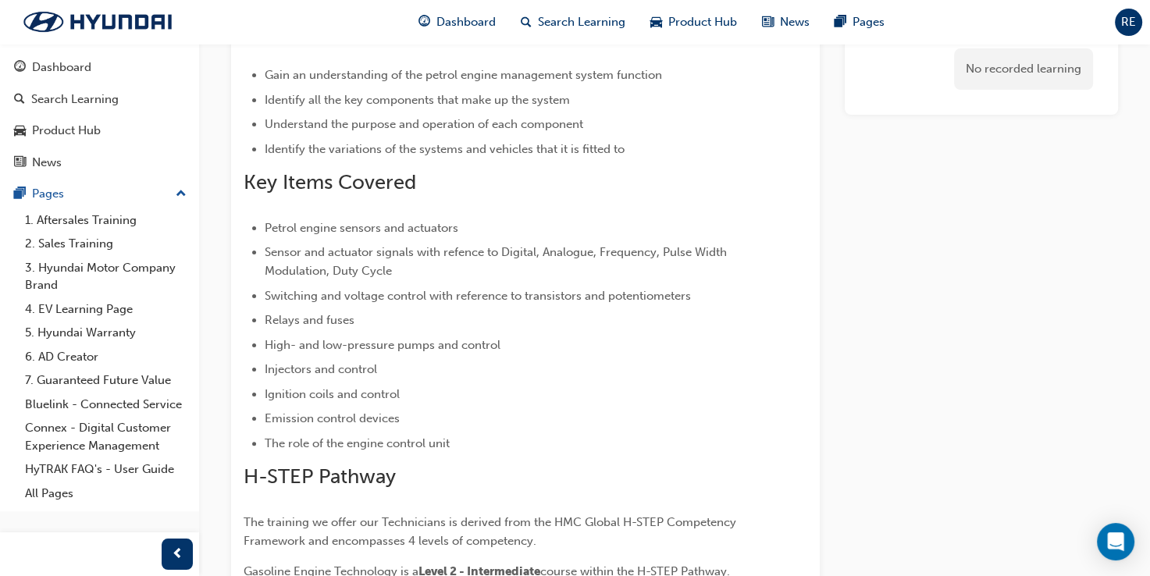
scroll to position [0, 0]
